Goal: Check status: Check status

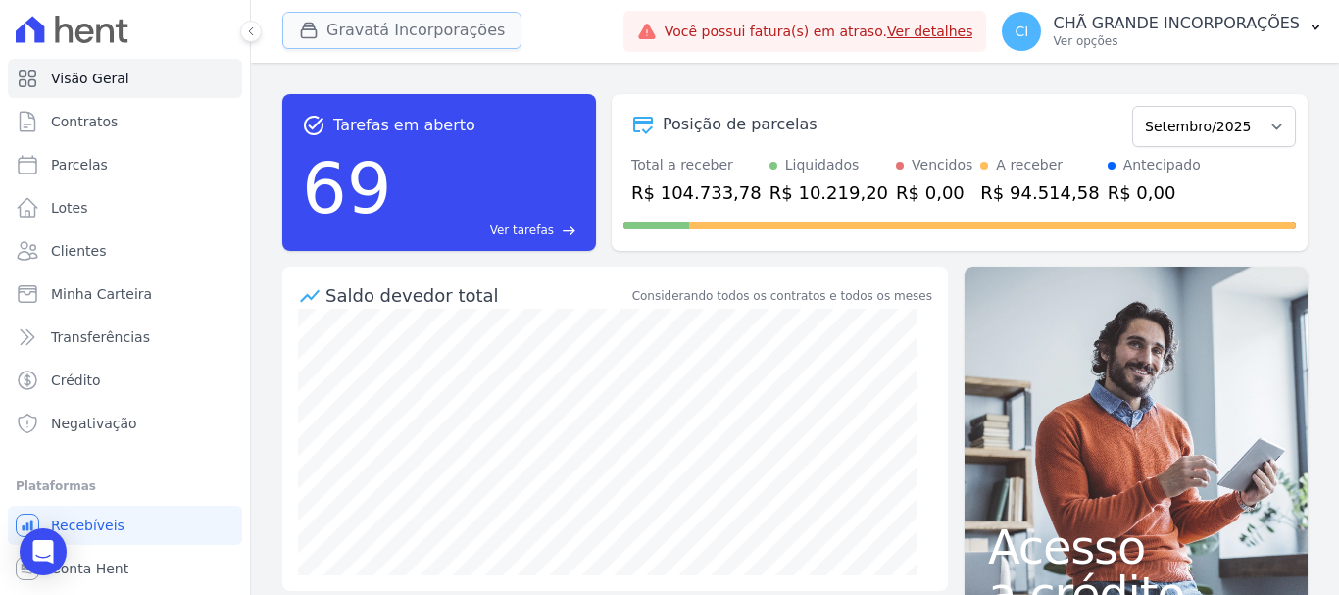
click at [396, 17] on button "Gravatá Incorporações" at bounding box center [401, 30] width 239 height 37
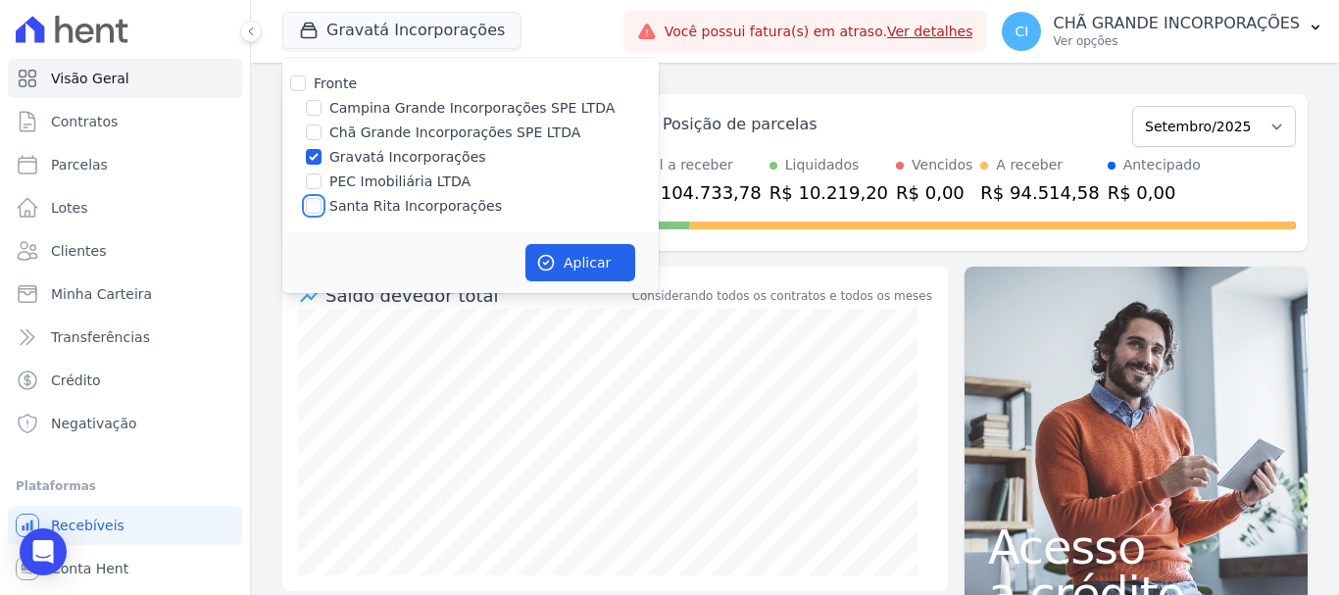
click at [313, 209] on input "Santa Rita Incorporações" at bounding box center [314, 206] width 16 height 16
checkbox input "true"
click at [314, 153] on input "Gravatá Incorporações" at bounding box center [314, 157] width 16 height 16
checkbox input "false"
click at [535, 246] on button "Aplicar" at bounding box center [581, 262] width 110 height 37
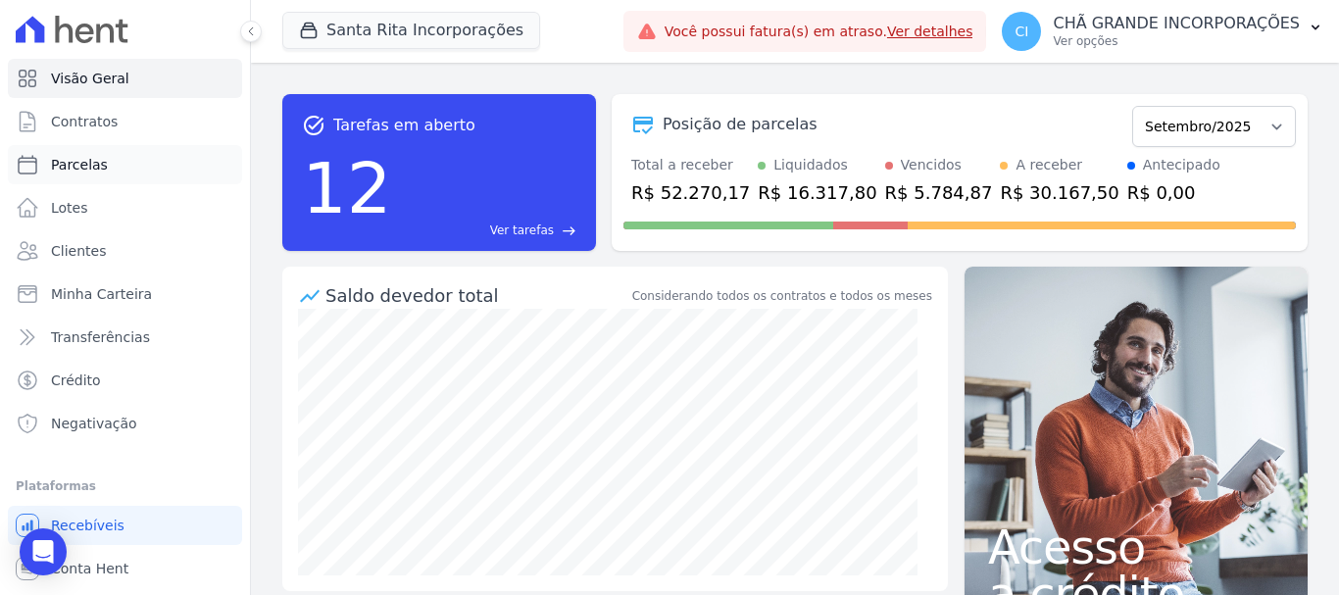
click at [83, 161] on span "Parcelas" at bounding box center [79, 165] width 57 height 20
select select
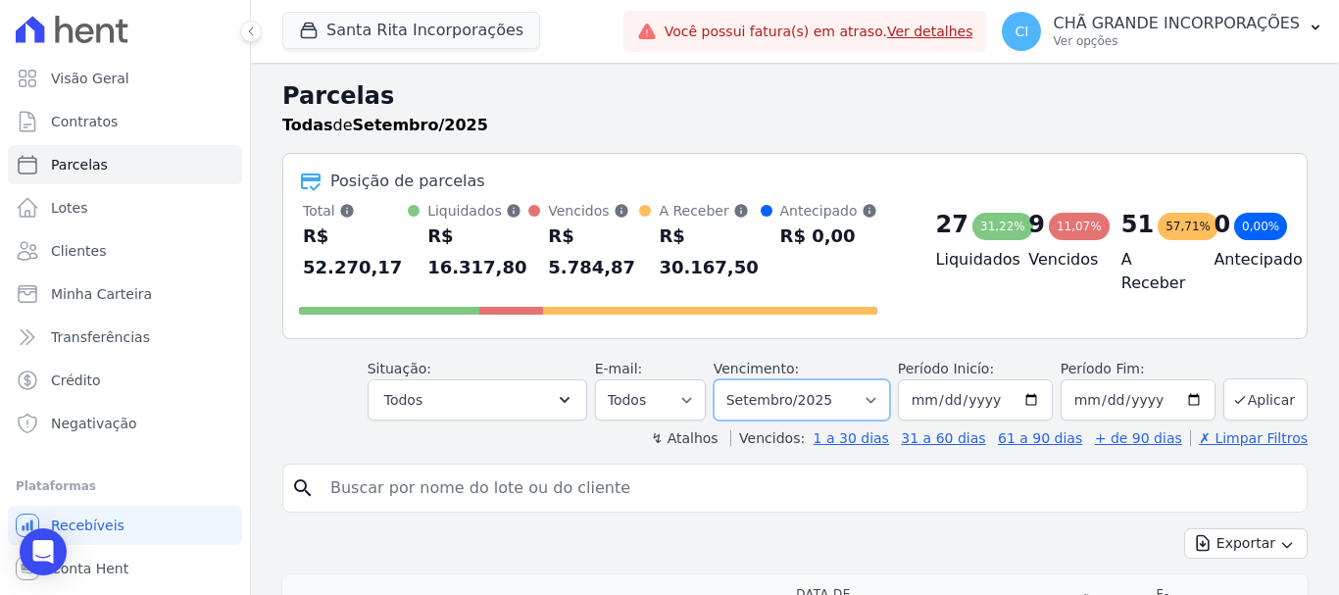
click at [804, 379] on select "Filtrar por período ──────── Todos os meses Novembro/2020 Dezembro/2020 Janeiro…" at bounding box center [802, 399] width 176 height 41
select select "06/2025"
click at [727, 379] on select "Filtrar por período ──────── Todos os meses Novembro/2020 Dezembro/2020 Janeiro…" at bounding box center [802, 399] width 176 height 41
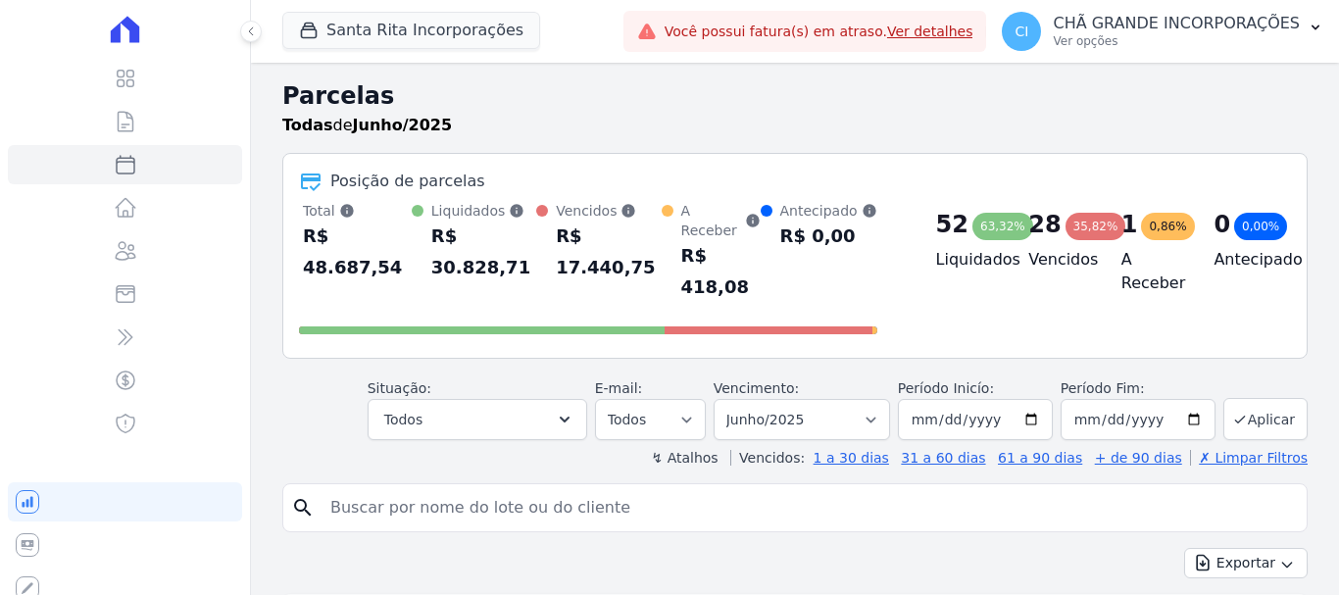
select select
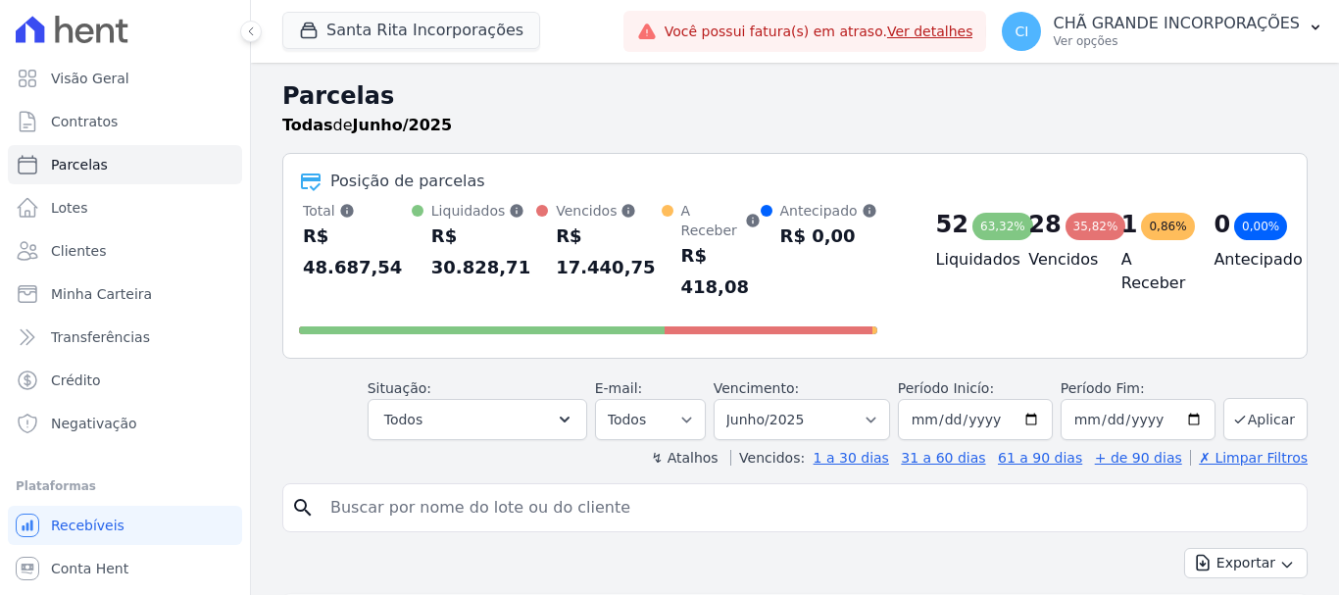
click at [487, 488] on input "search" at bounding box center [809, 507] width 981 height 39
paste input "[PERSON_NAME]"
type input "[PERSON_NAME]"
select select
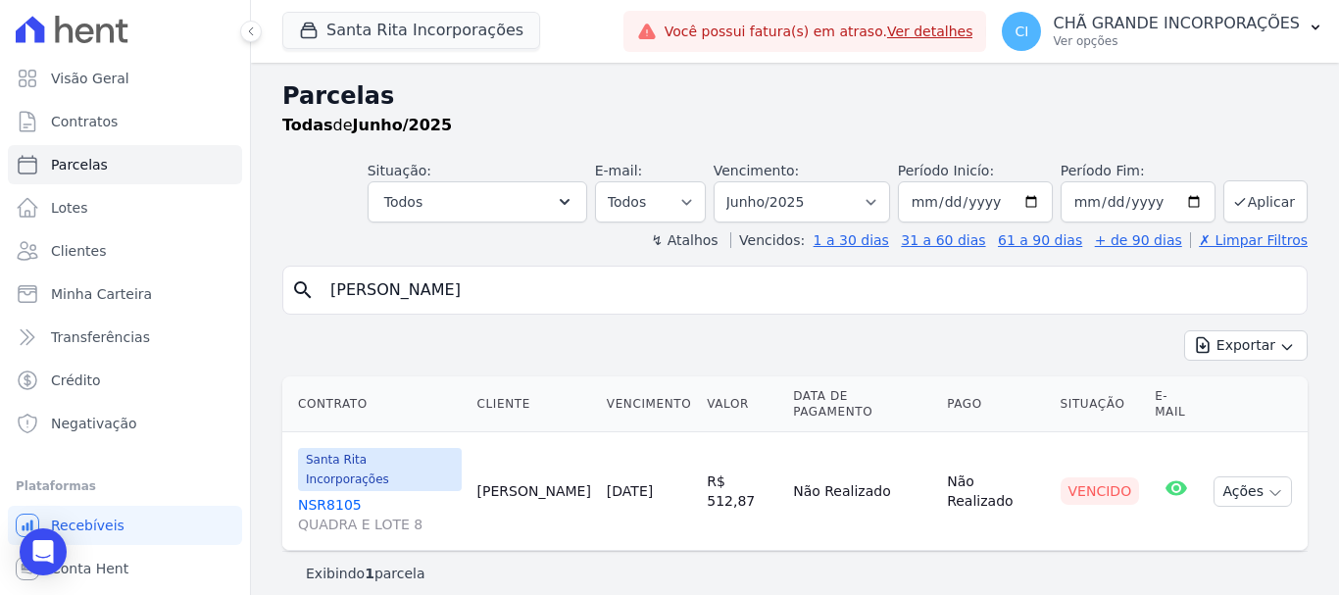
click at [334, 495] on link "NSR8105 QUADRA E LOTE 8" at bounding box center [380, 514] width 164 height 39
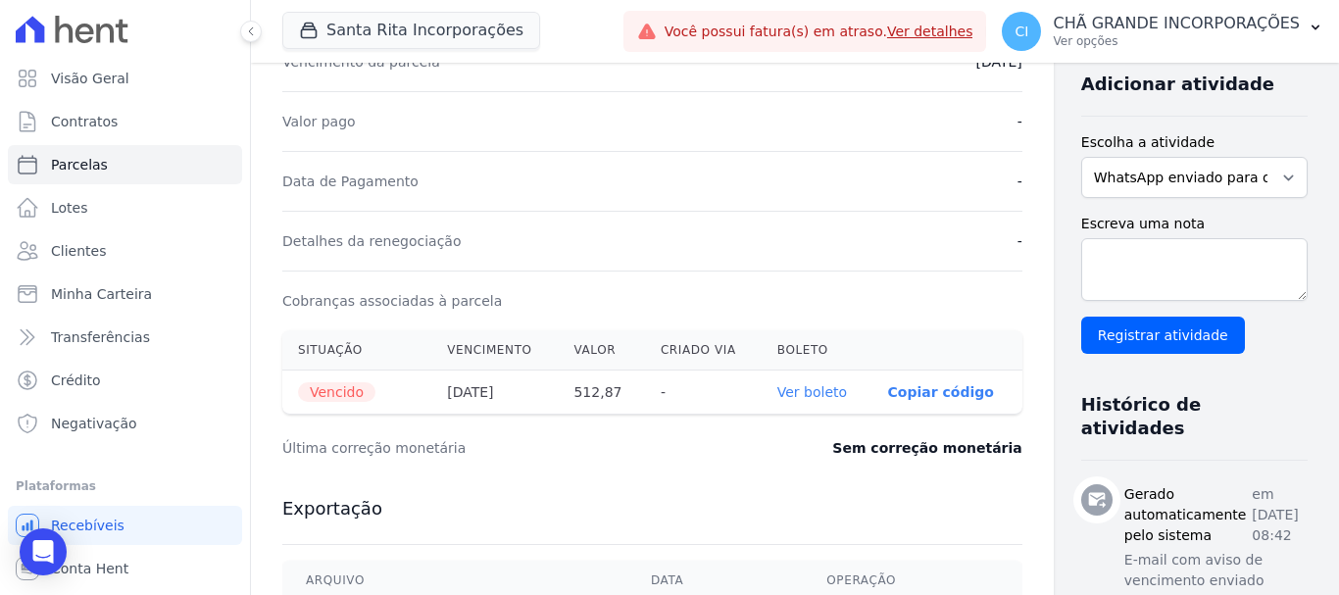
scroll to position [490, 0]
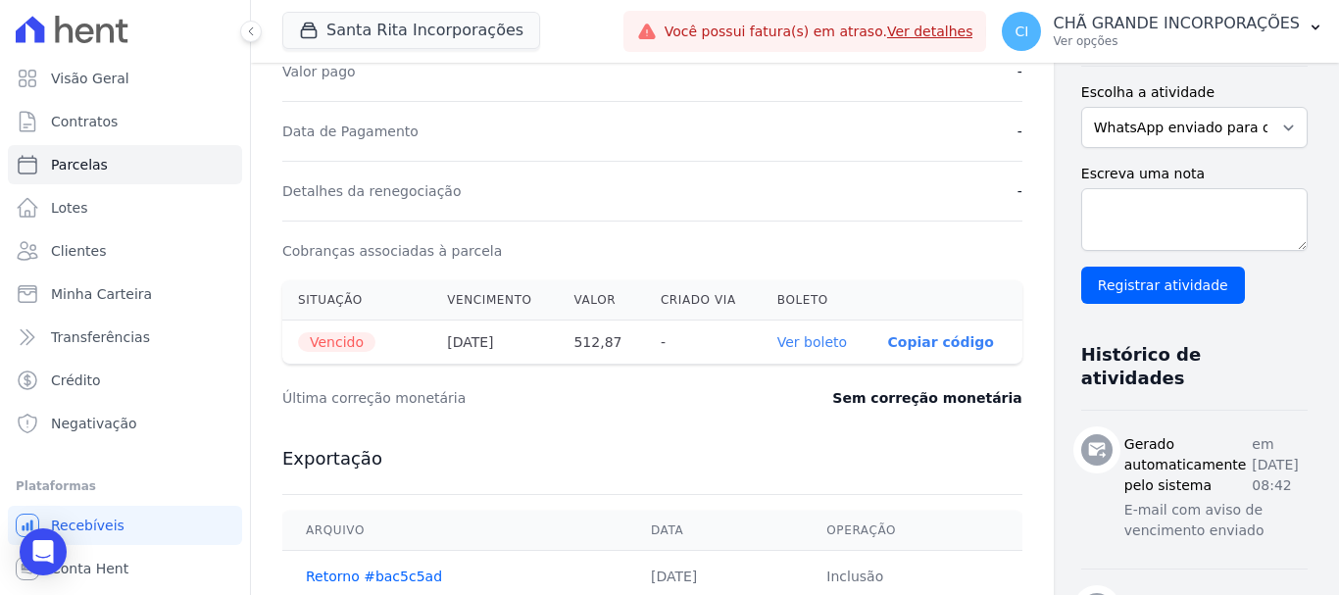
click at [785, 340] on link "Ver boleto" at bounding box center [813, 342] width 70 height 16
click at [778, 334] on link "Ver boleto" at bounding box center [813, 342] width 70 height 16
select select
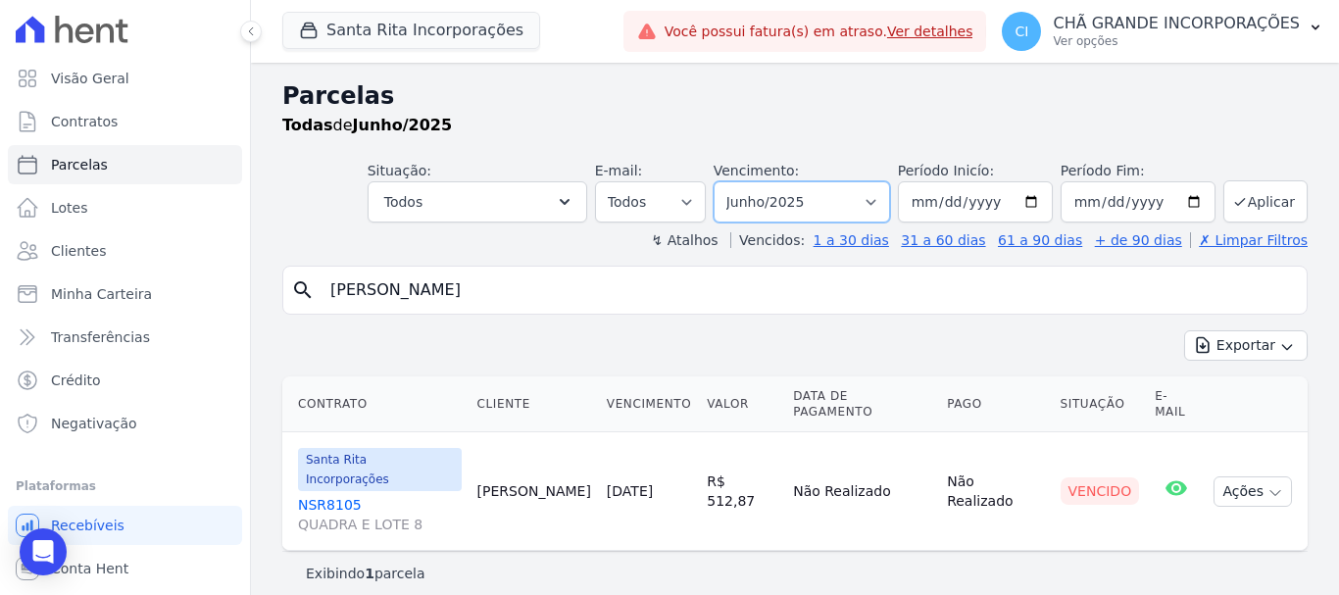
click at [834, 194] on select "Filtrar por período ──────── Todos os meses Novembro/2020 Dezembro/2020 Janeiro…" at bounding box center [802, 201] width 176 height 41
select select "07/2025"
click at [741, 181] on select "Filtrar por período ──────── Todos os meses Novembro/2020 Dezembro/2020 Janeiro…" at bounding box center [802, 201] width 176 height 41
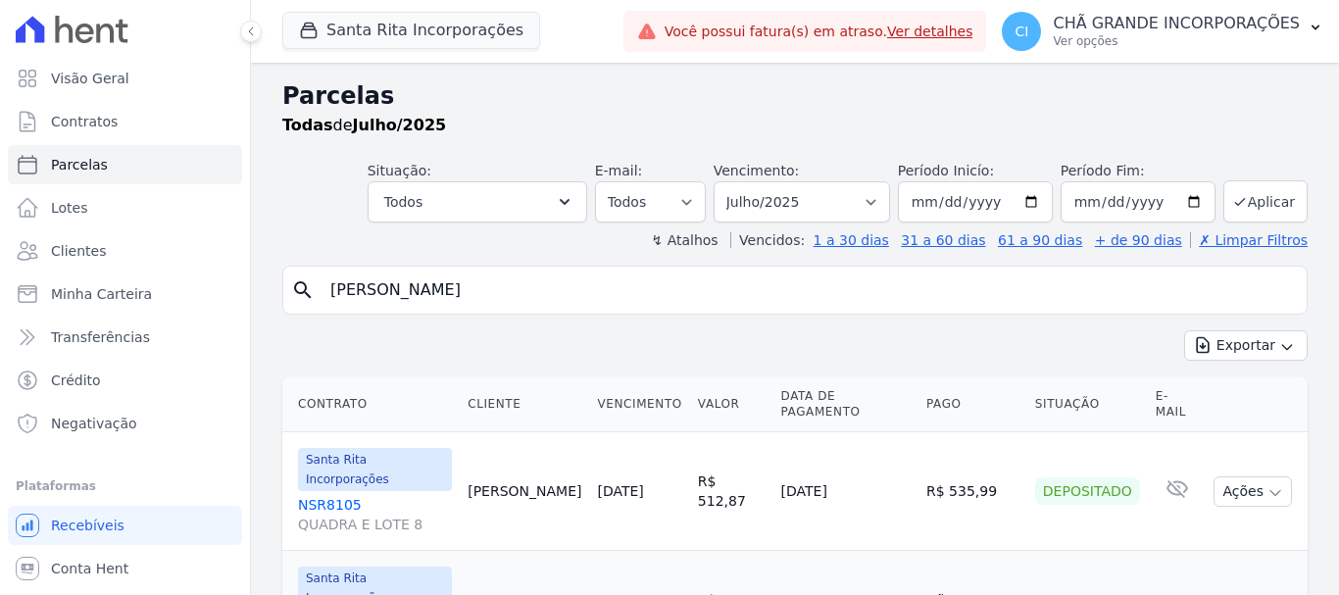
select select
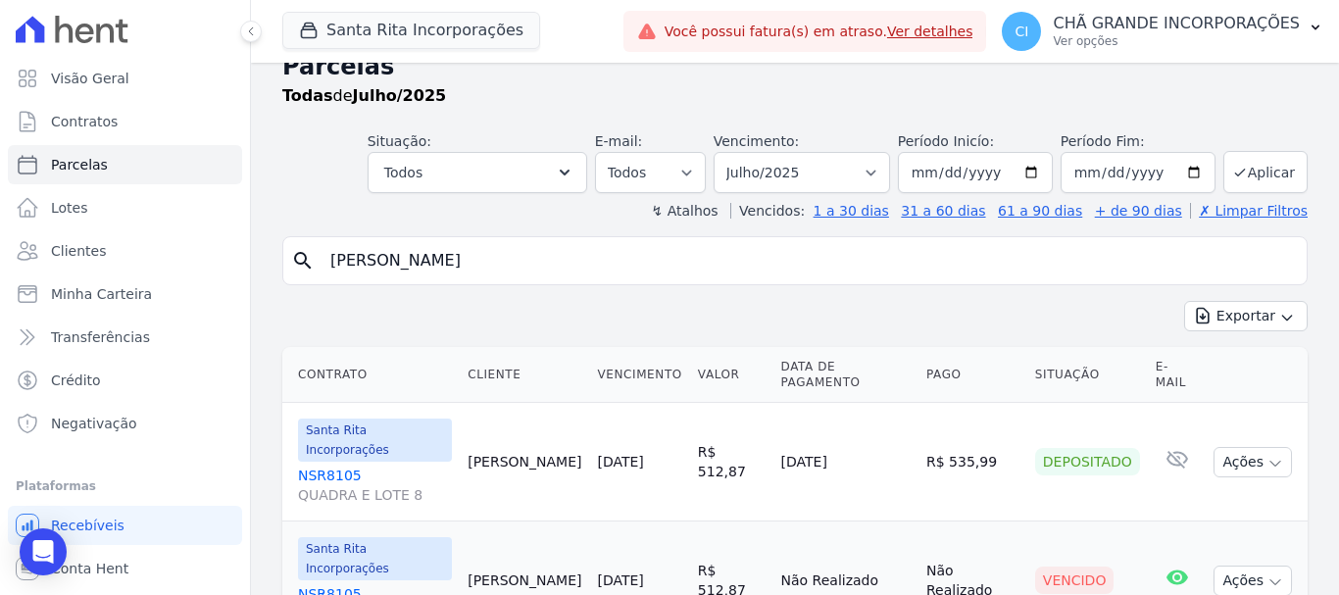
scroll to position [79, 0]
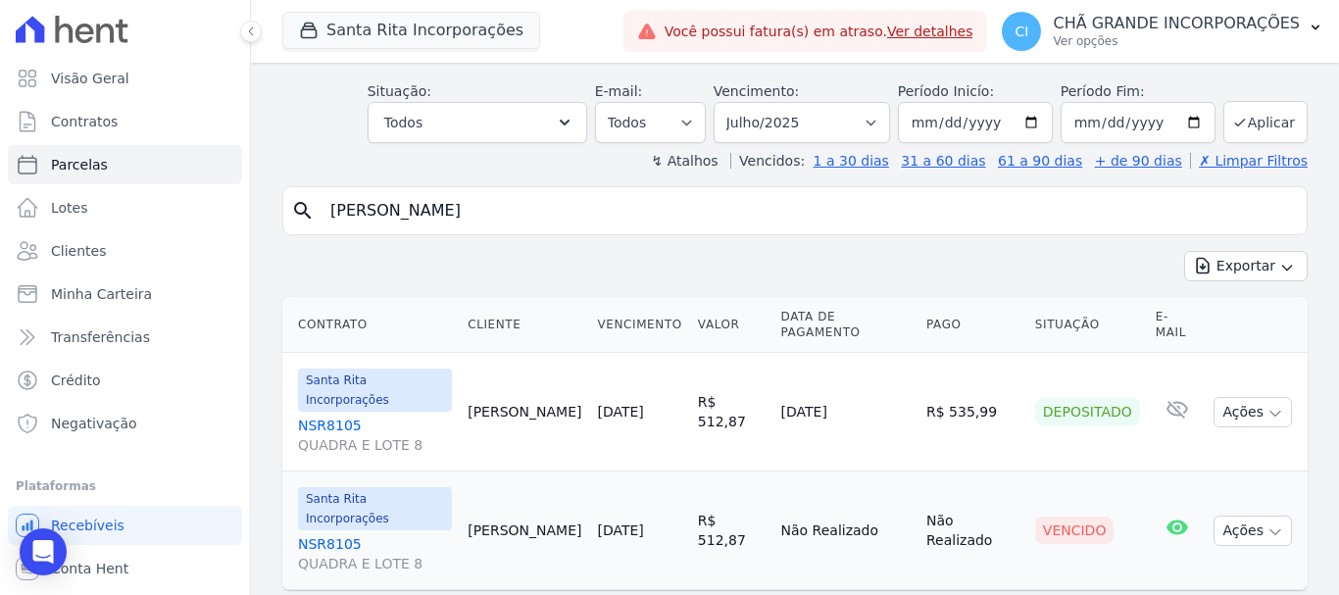
click at [330, 534] on link "NSR8105 QUADRA E LOTE 8" at bounding box center [375, 553] width 154 height 39
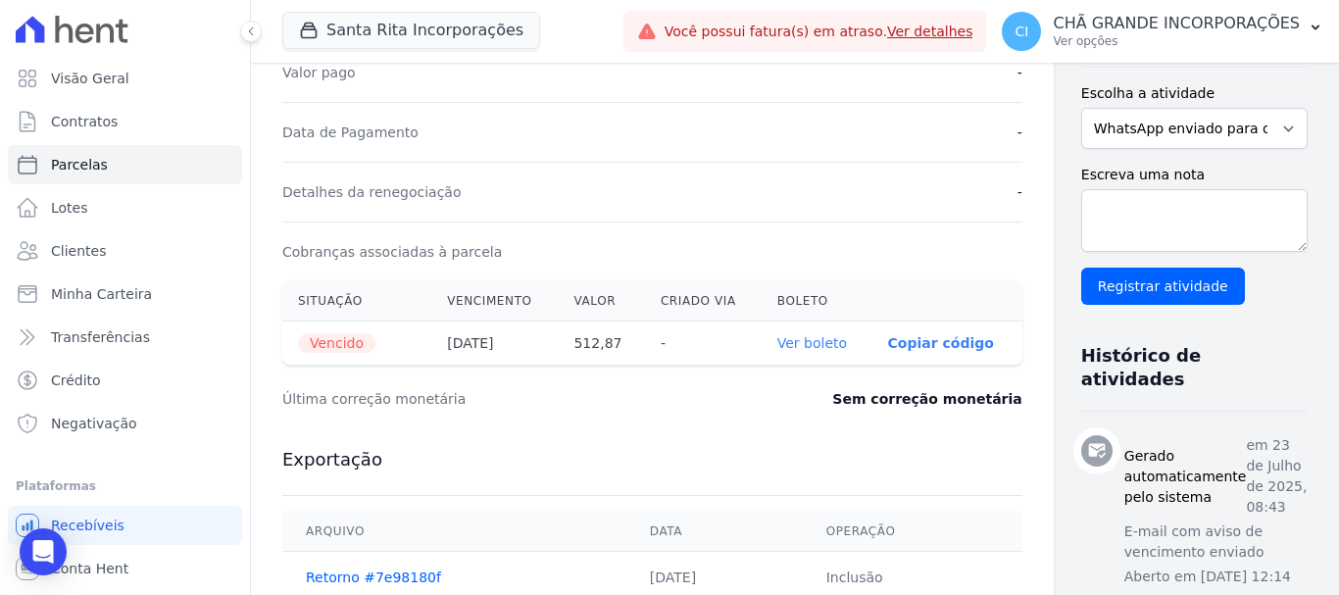
scroll to position [490, 0]
click at [785, 342] on link "Ver boleto" at bounding box center [813, 342] width 70 height 16
select select
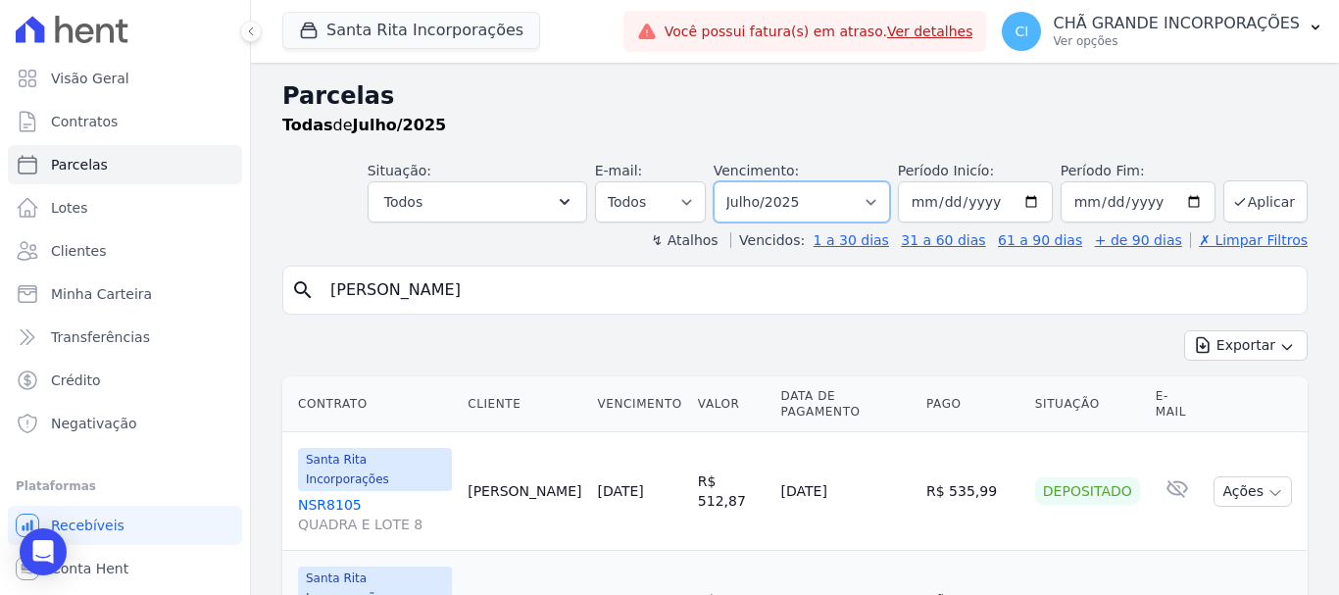
click at [842, 202] on select "Filtrar por período ──────── Todos os meses Novembro/2020 Dezembro/2020 Janeiro…" at bounding box center [802, 201] width 176 height 41
select select "08/2025"
click at [727, 181] on select "Filtrar por período ──────── Todos os meses Novembro/2020 Dezembro/2020 Janeiro…" at bounding box center [802, 201] width 176 height 41
select select
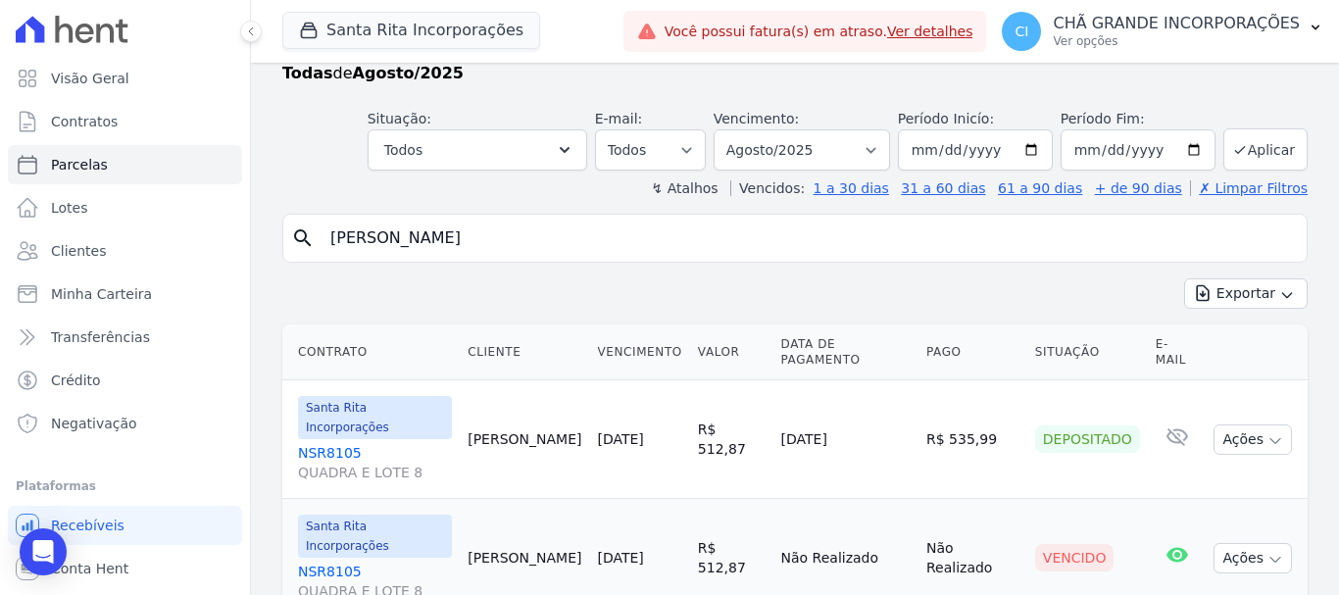
scroll to position [79, 0]
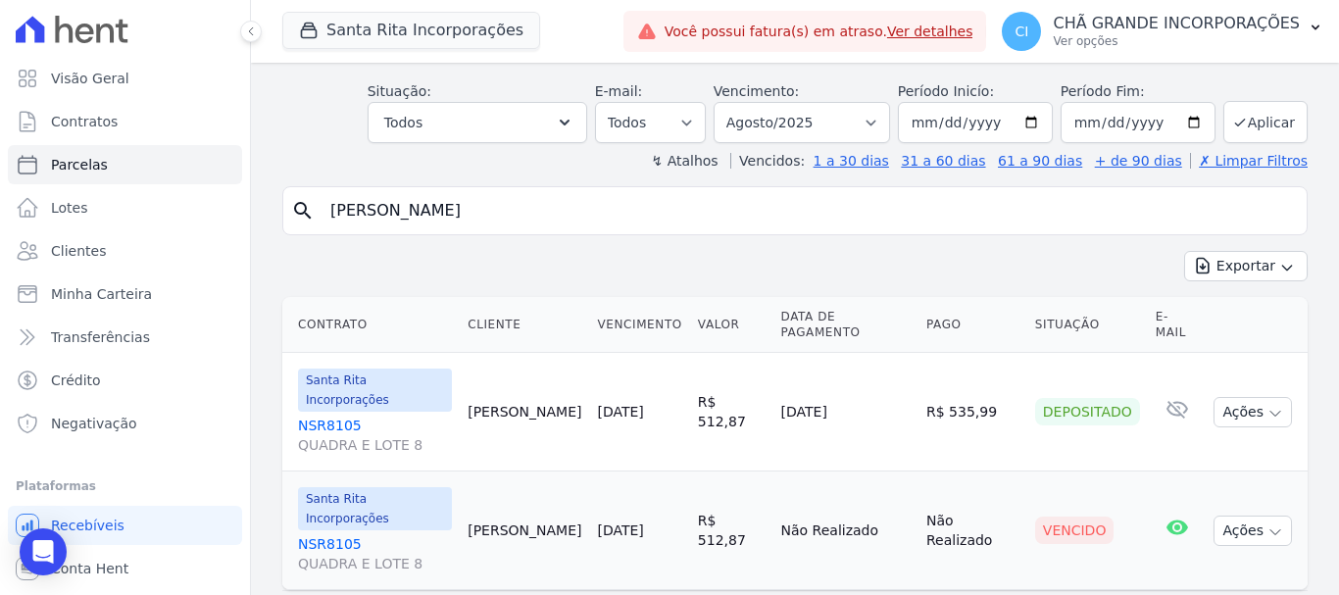
click at [328, 534] on link "NSR8105 QUADRA E LOTE 8" at bounding box center [375, 553] width 154 height 39
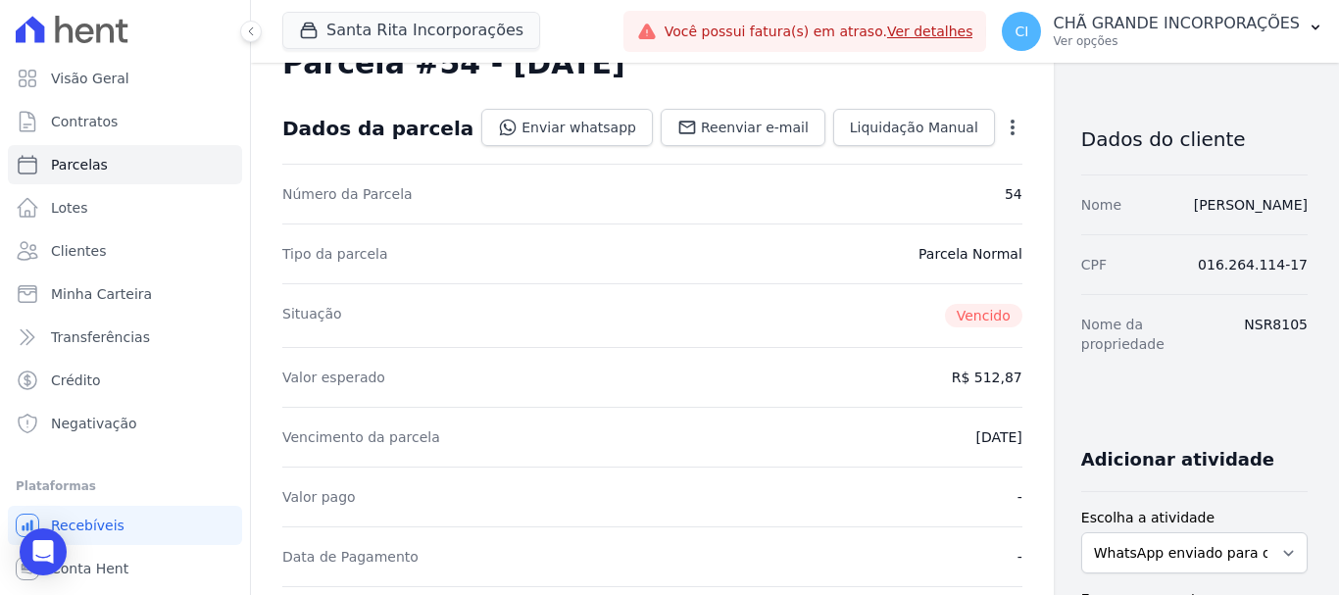
scroll to position [392, 0]
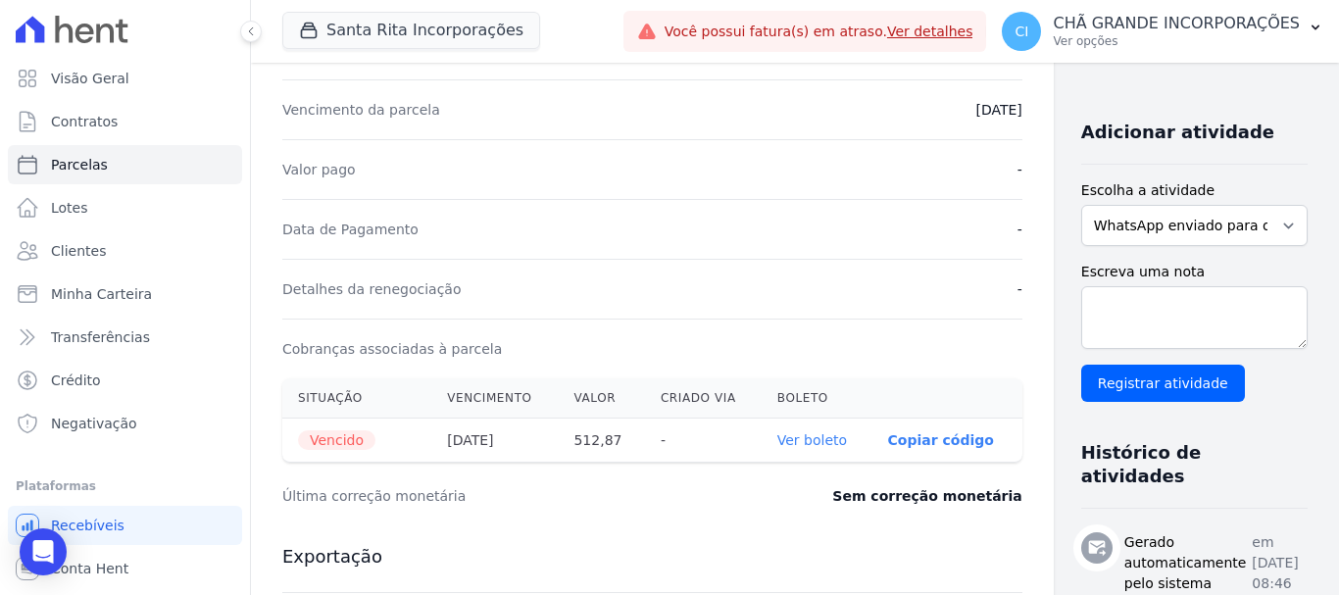
click at [778, 437] on link "Ver boleto" at bounding box center [813, 440] width 70 height 16
